Goal: Browse casually

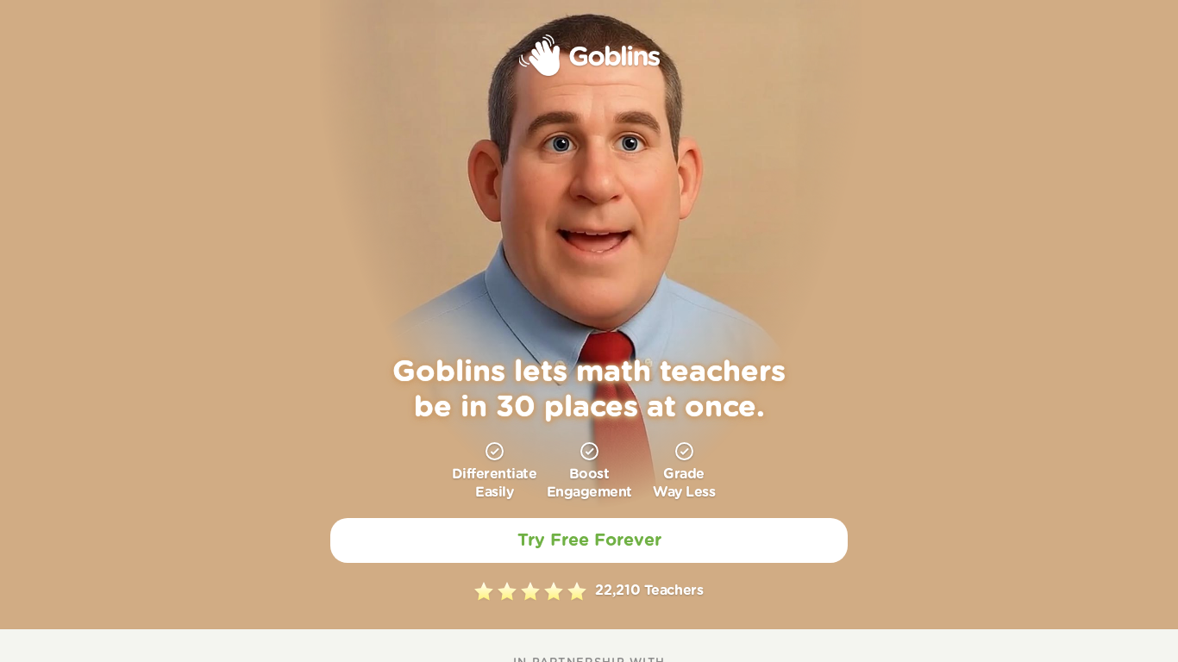
click at [619, 154] on video at bounding box center [591, 225] width 542 height 567
